Goal: Task Accomplishment & Management: Manage account settings

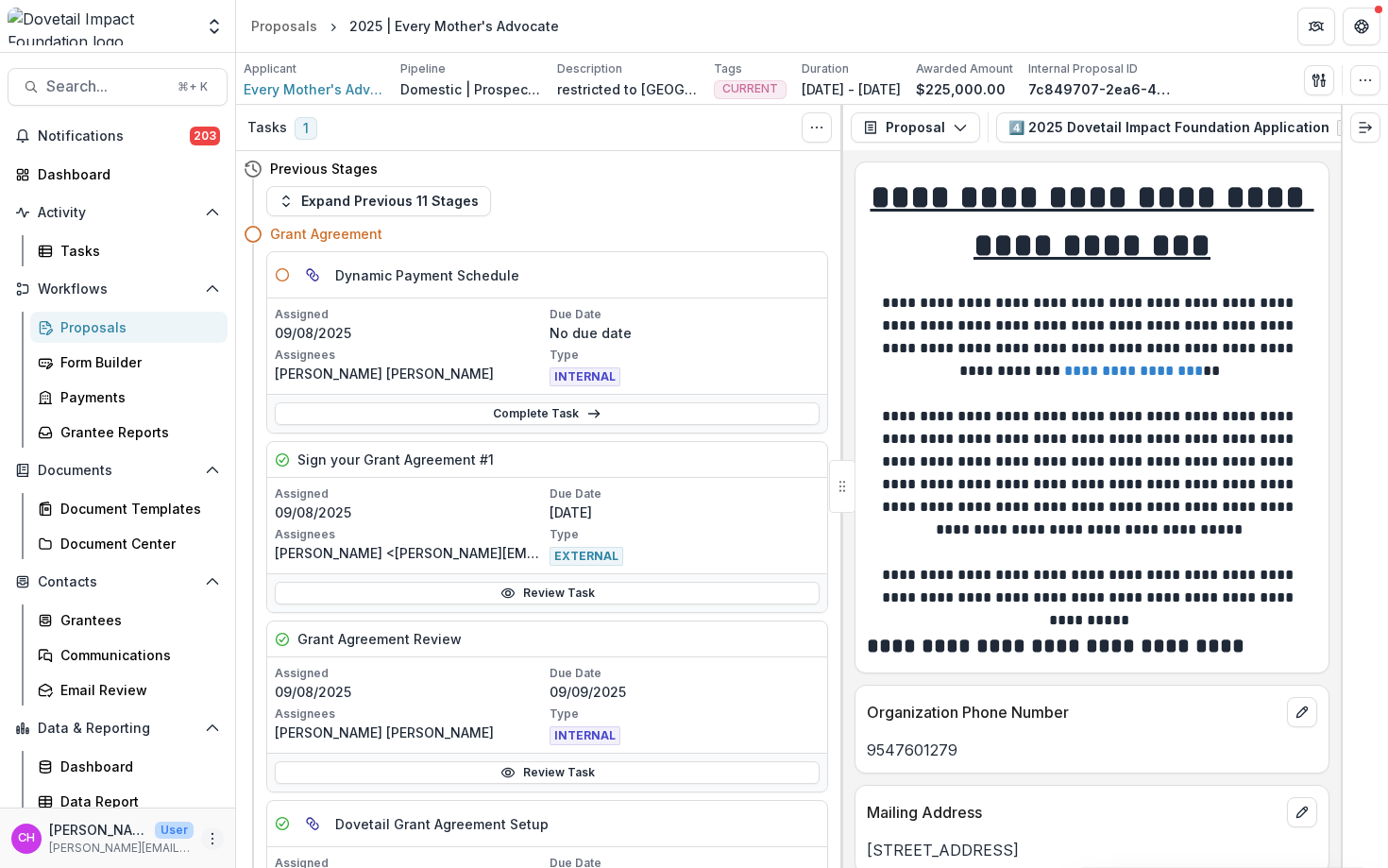
click at [210, 839] on icon "More" at bounding box center [212, 839] width 15 height 15
click at [318, 793] on link "User Settings" at bounding box center [332, 799] width 202 height 31
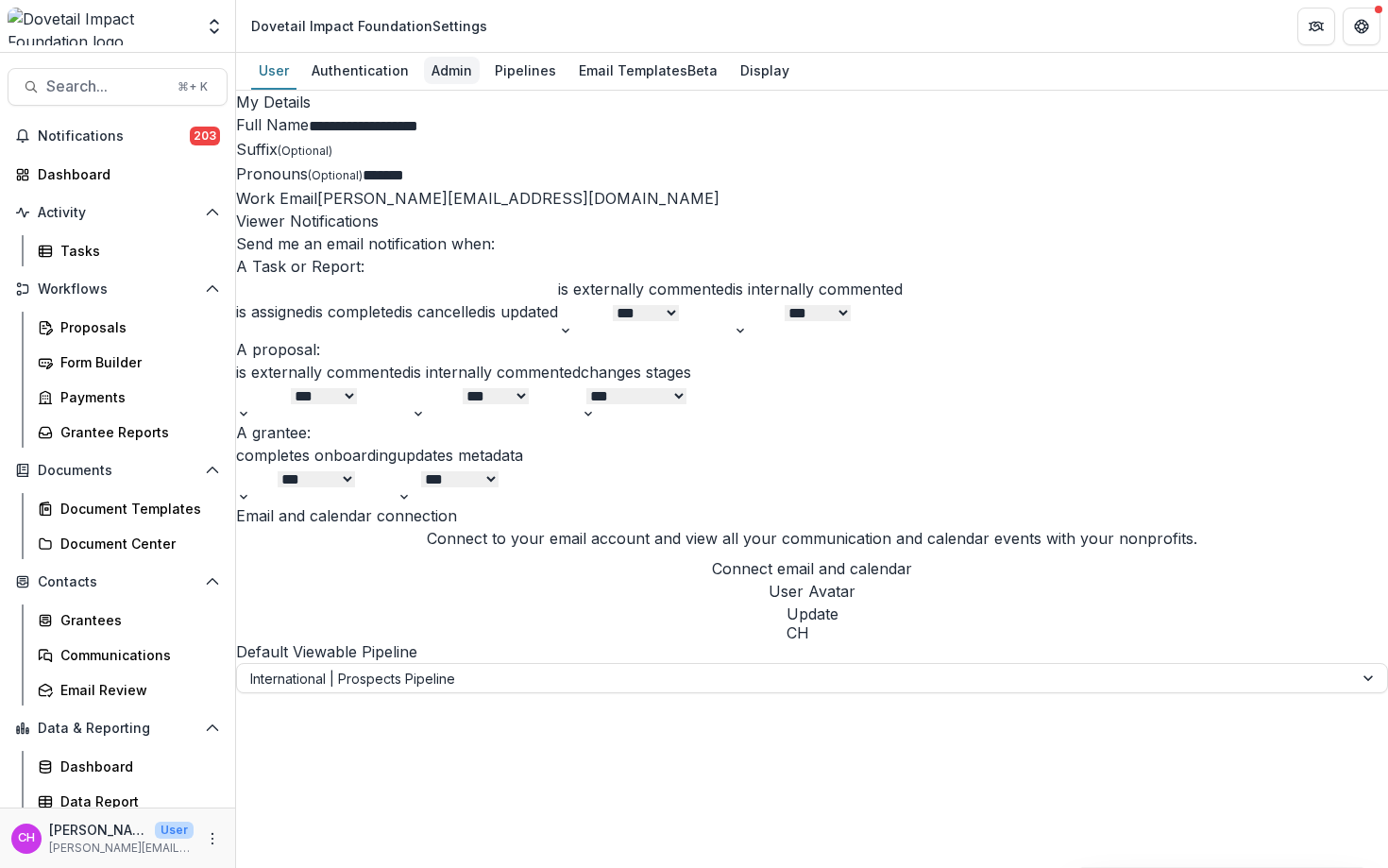
click at [447, 81] on div "Admin" at bounding box center [452, 70] width 56 height 27
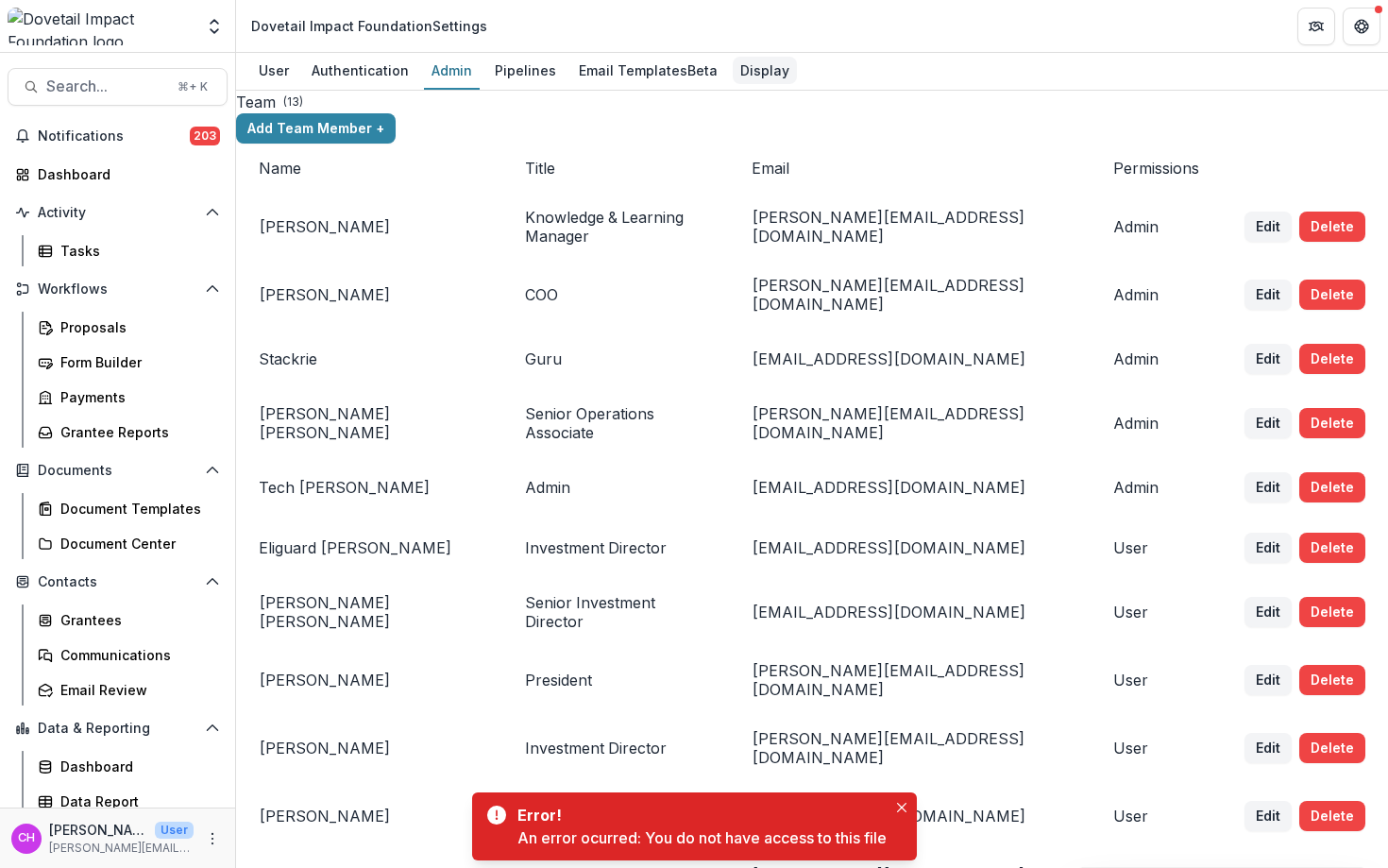
click at [763, 66] on div "Display" at bounding box center [764, 70] width 64 height 27
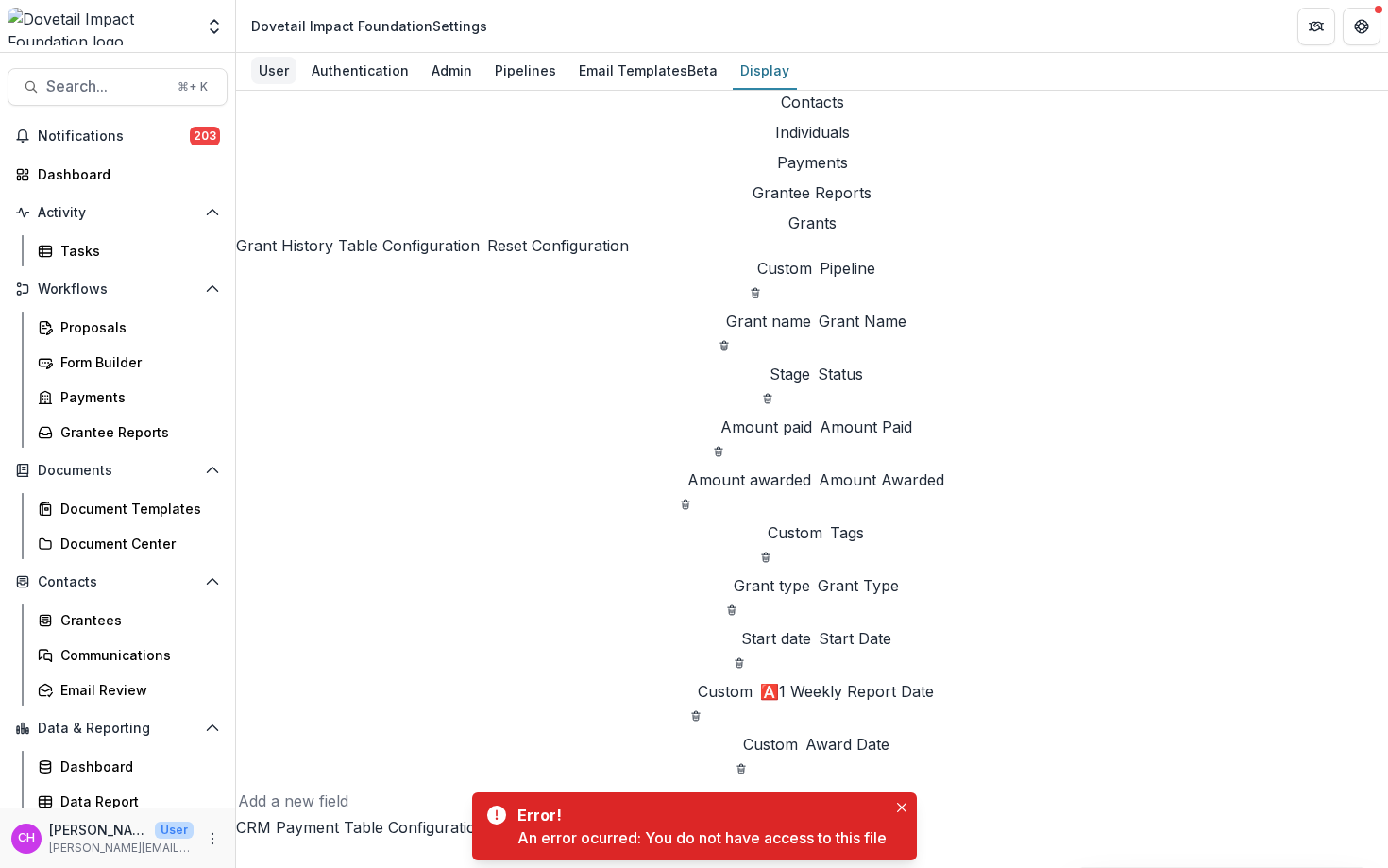
click at [279, 81] on div "User" at bounding box center [273, 70] width 45 height 27
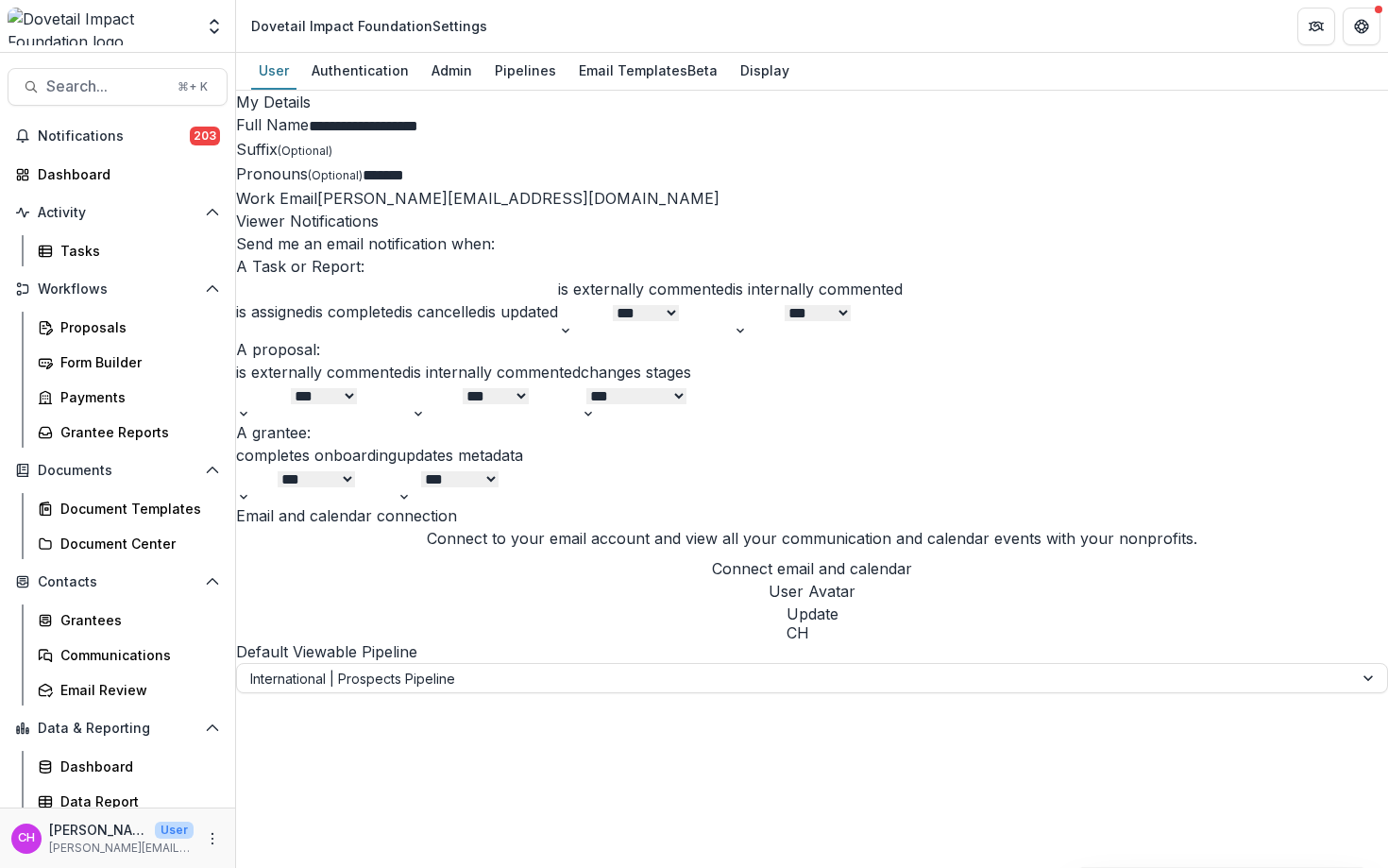
scroll to position [472, 0]
